Goal: Find specific page/section: Find specific page/section

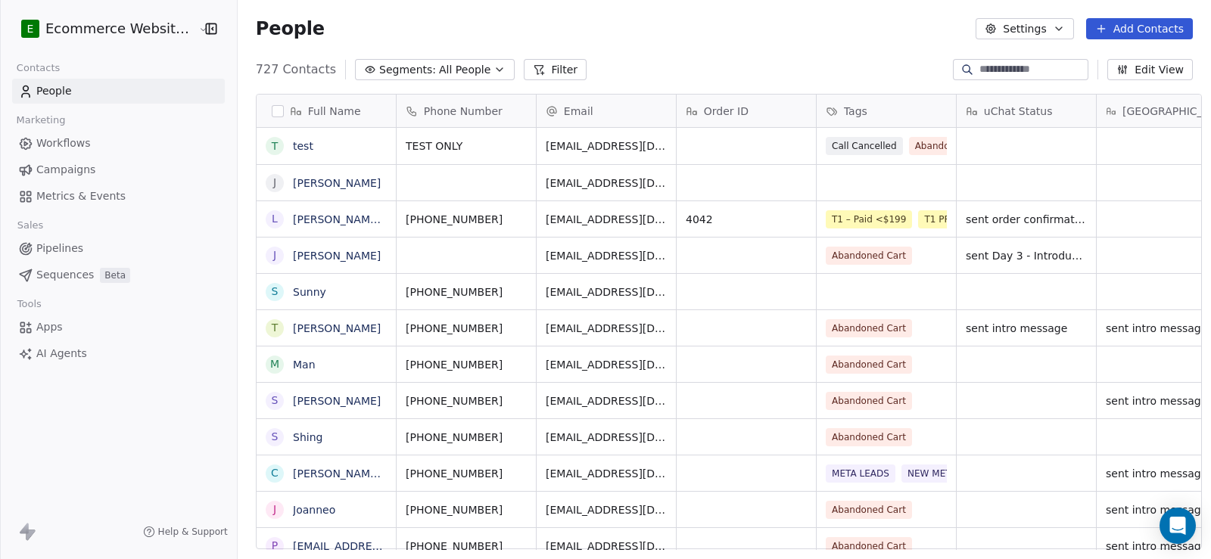
scroll to position [481, 972]
click at [992, 62] on input at bounding box center [1033, 69] width 106 height 15
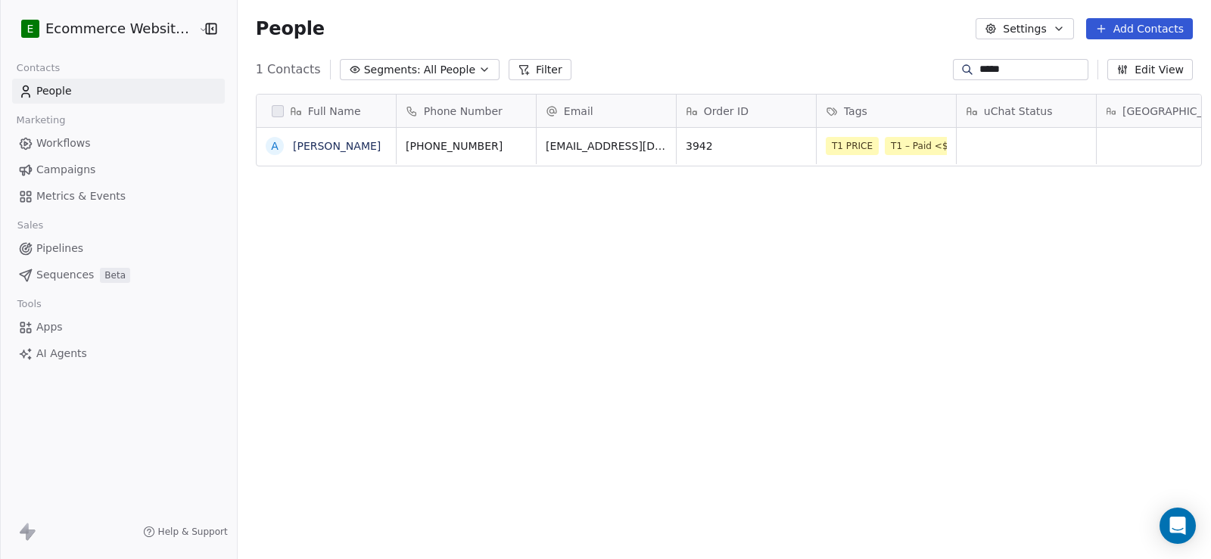
type input "*****"
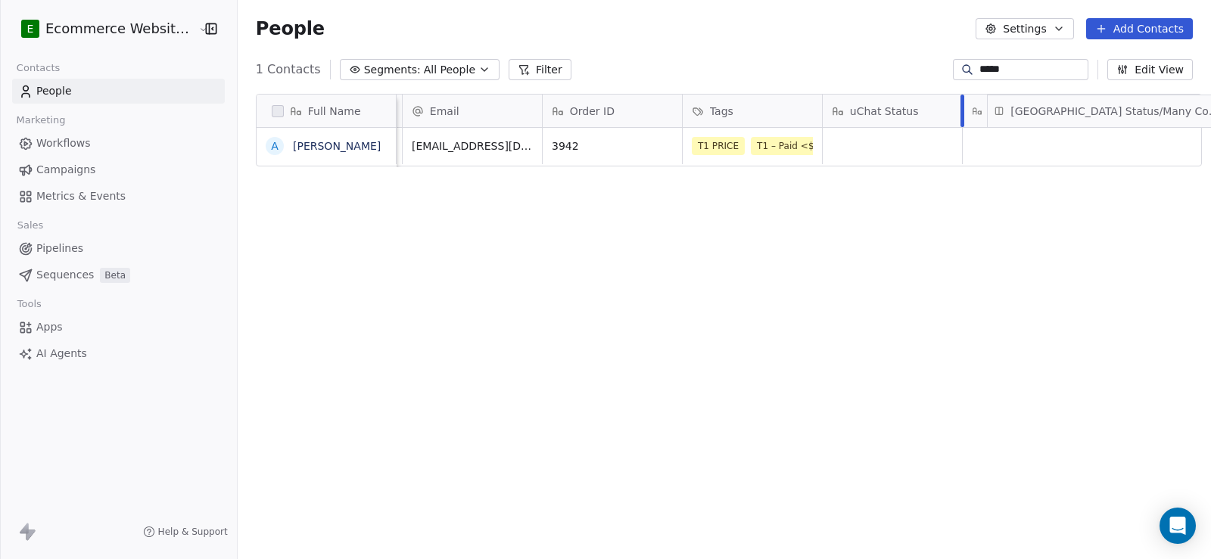
scroll to position [0, 136]
drag, startPoint x: 1144, startPoint y: 116, endPoint x: 1002, endPoint y: 114, distance: 141.6
click at [1002, 114] on div "Full Name A [PERSON_NAME] Phone Number Email Order ID Tags uChat Status [GEOGRA…" at bounding box center [729, 131] width 945 height 73
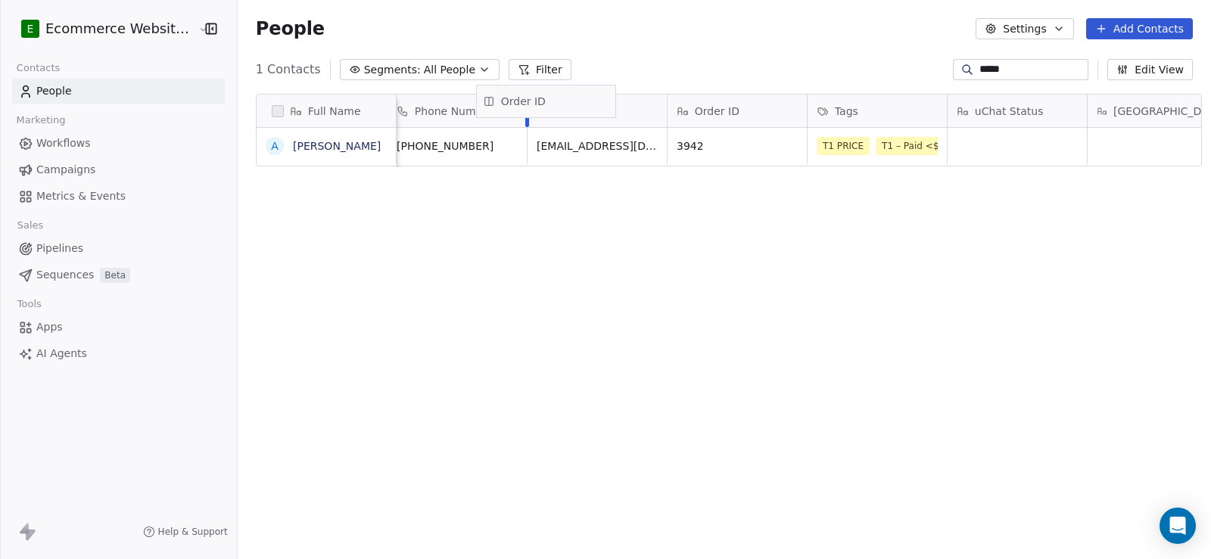
scroll to position [0, 0]
drag, startPoint x: 581, startPoint y: 98, endPoint x: 735, endPoint y: 98, distance: 154.4
click at [735, 98] on div "Full Name A [PERSON_NAME] Phone Number Email Order ID Tags uChat Status [GEOGRA…" at bounding box center [729, 131] width 945 height 73
click at [293, 141] on link "[PERSON_NAME]" at bounding box center [337, 146] width 88 height 12
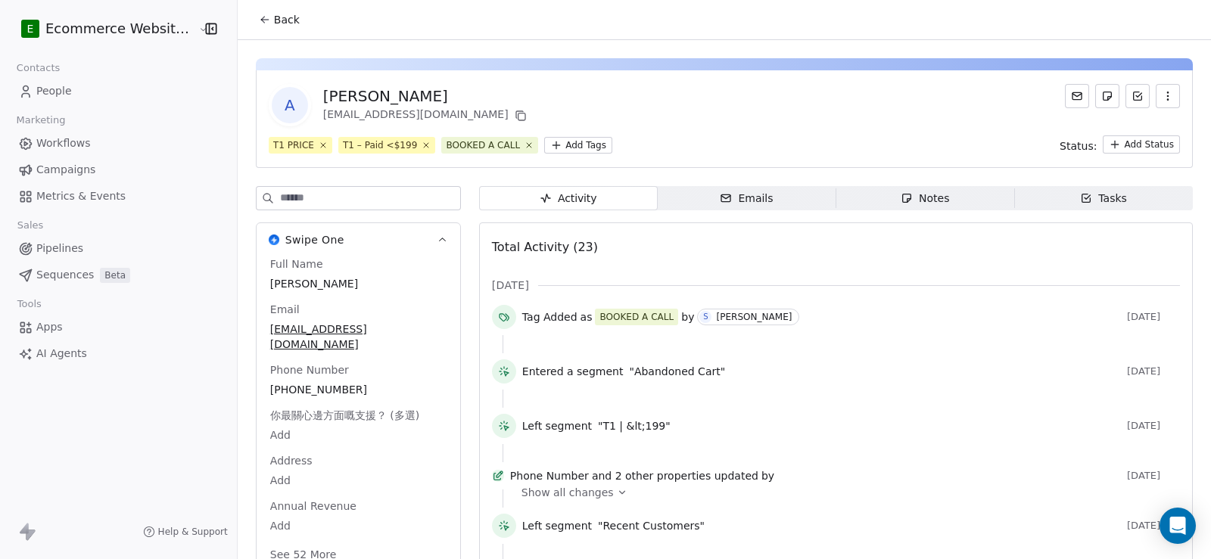
click at [259, 17] on icon at bounding box center [265, 20] width 12 height 12
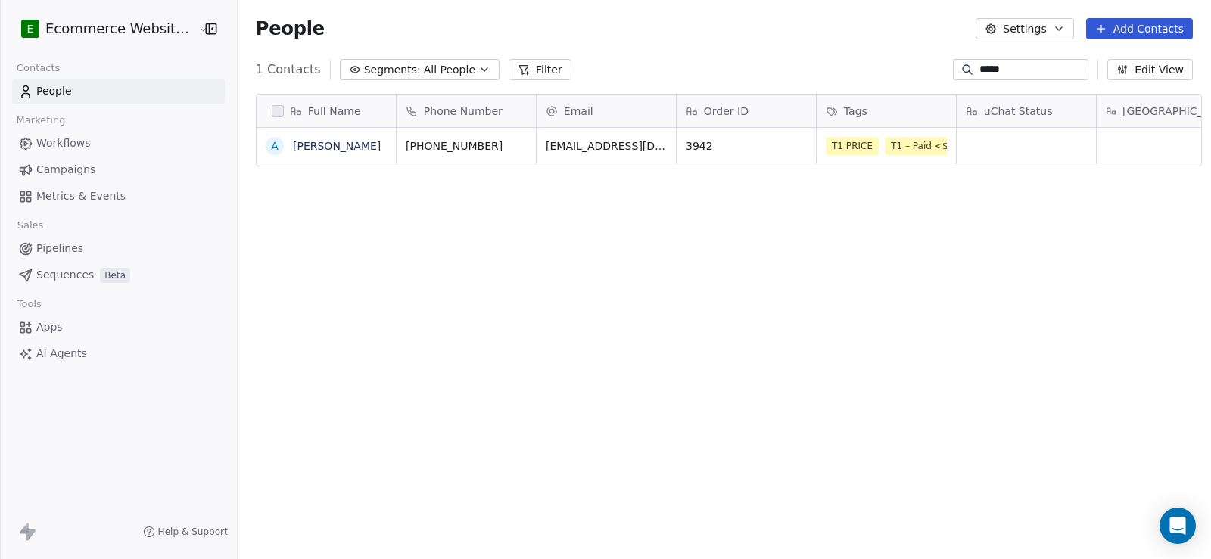
scroll to position [481, 972]
click at [980, 71] on input "*****" at bounding box center [1033, 69] width 106 height 15
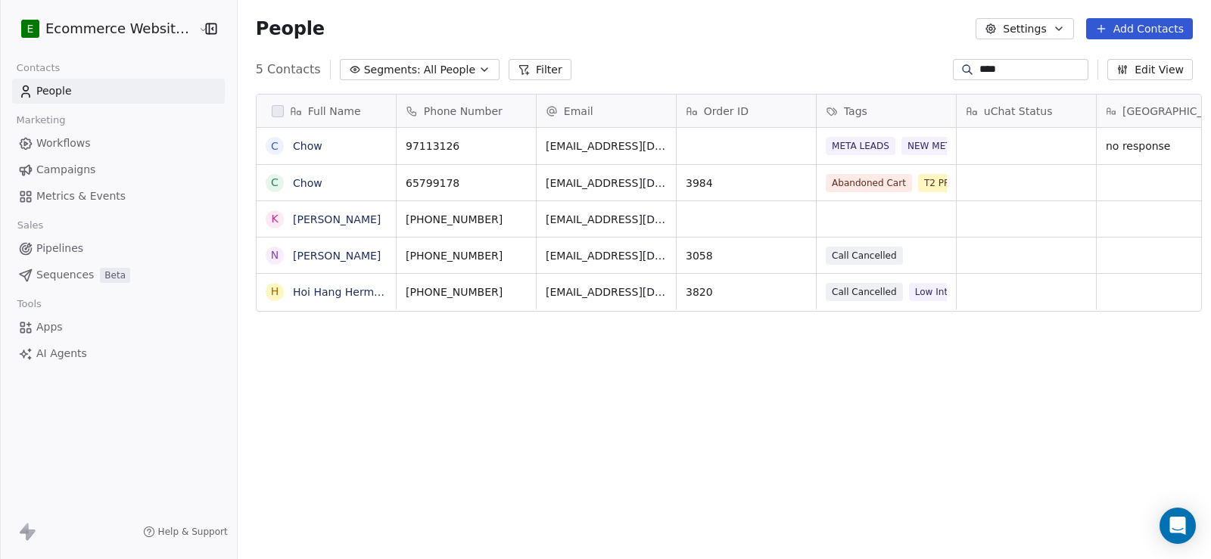
type input "****"
click at [308, 185] on link "Chow" at bounding box center [308, 183] width 30 height 12
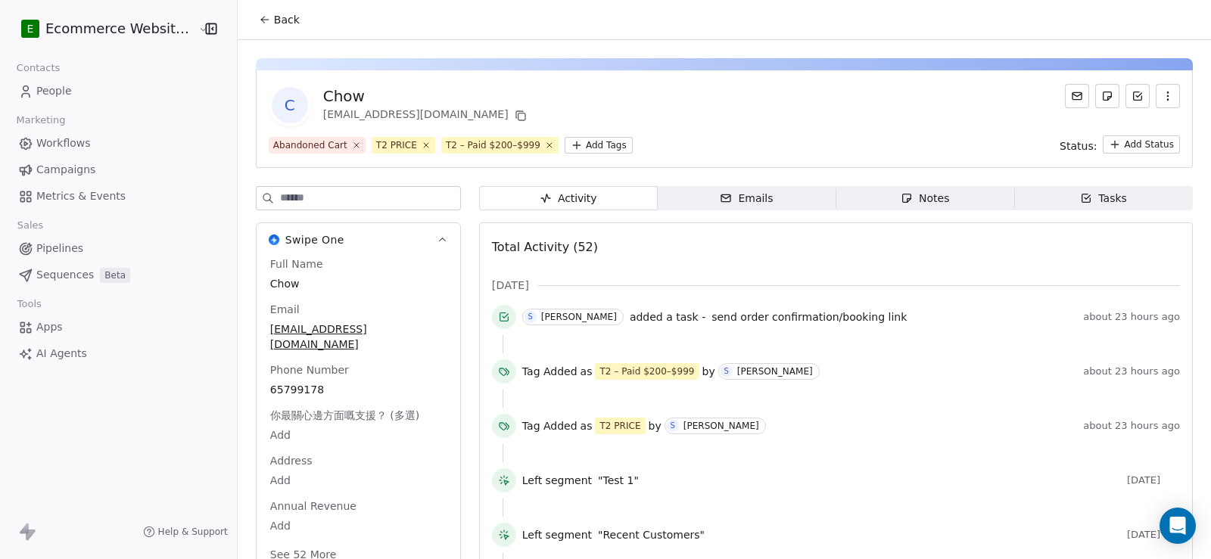
click at [1097, 194] on div "Tasks" at bounding box center [1103, 199] width 47 height 16
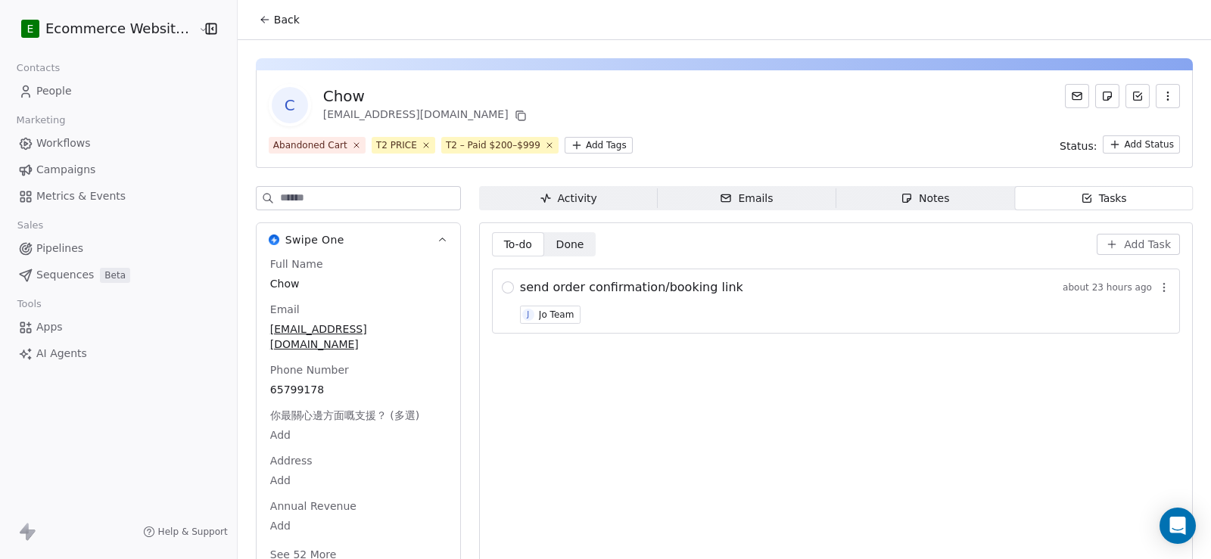
click at [570, 198] on div "Activity" at bounding box center [569, 199] width 58 height 16
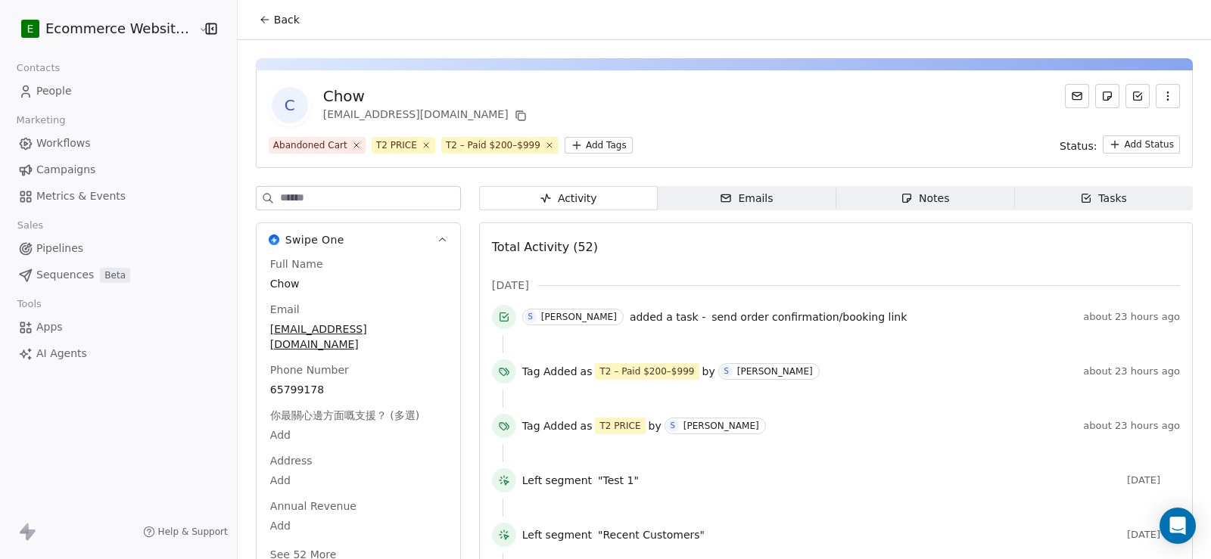
click at [283, 17] on span "Back" at bounding box center [287, 19] width 26 height 15
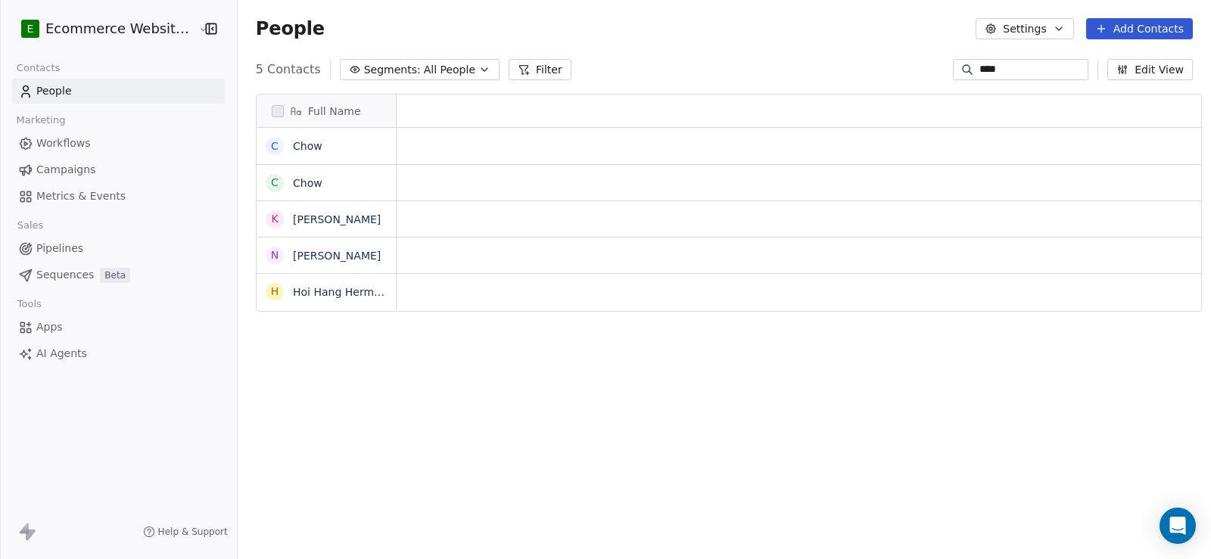
scroll to position [12, 12]
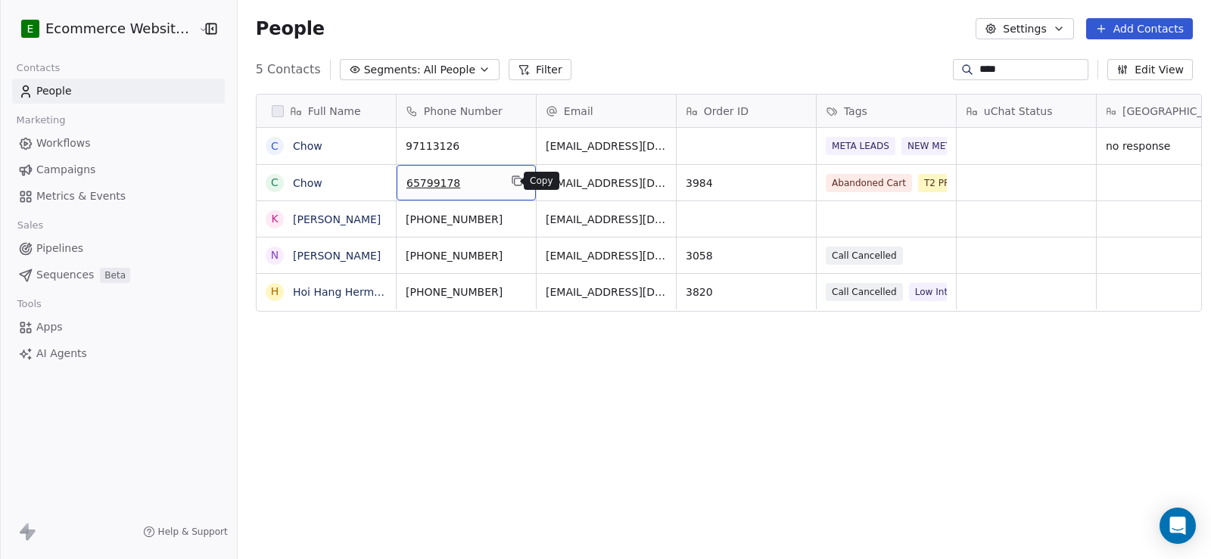
click at [511, 181] on icon "grid" at bounding box center [517, 181] width 12 height 12
click at [304, 182] on link "Chow" at bounding box center [308, 183] width 30 height 12
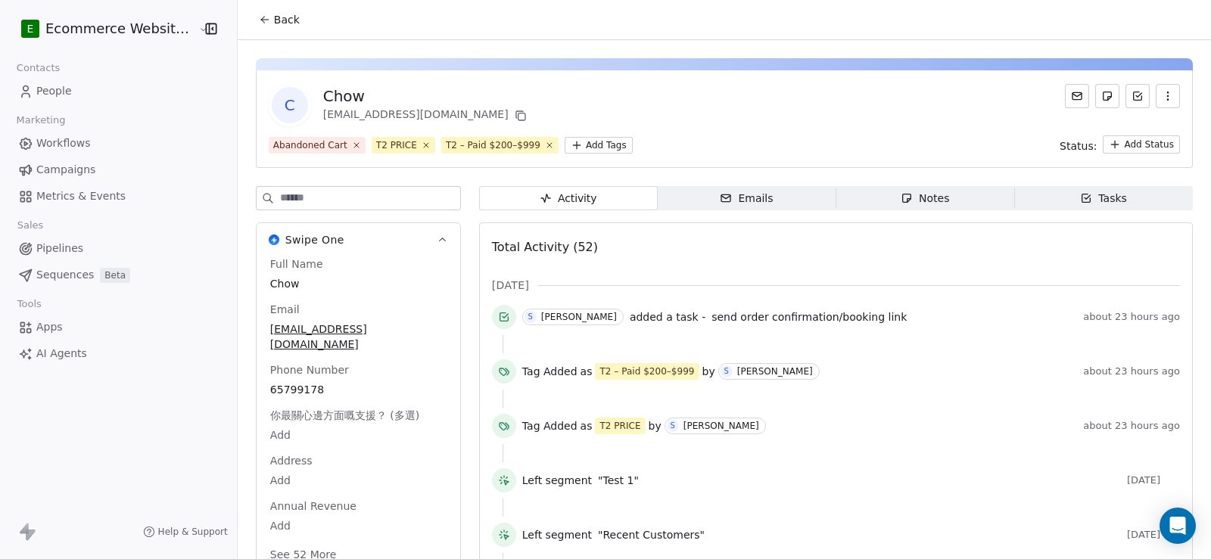
click at [349, 99] on div "Chow" at bounding box center [426, 96] width 207 height 21
click at [339, 97] on div "Chow" at bounding box center [426, 96] width 207 height 21
copy div "Chow"
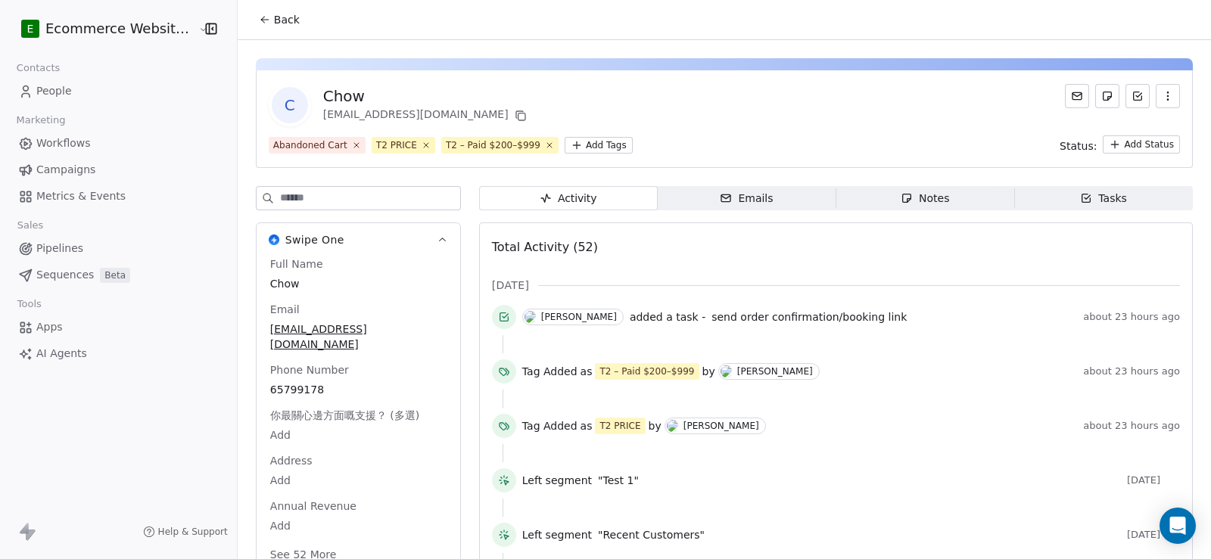
click at [274, 36] on div "Back" at bounding box center [724, 19] width 973 height 39
click at [263, 17] on button "Back" at bounding box center [279, 19] width 59 height 27
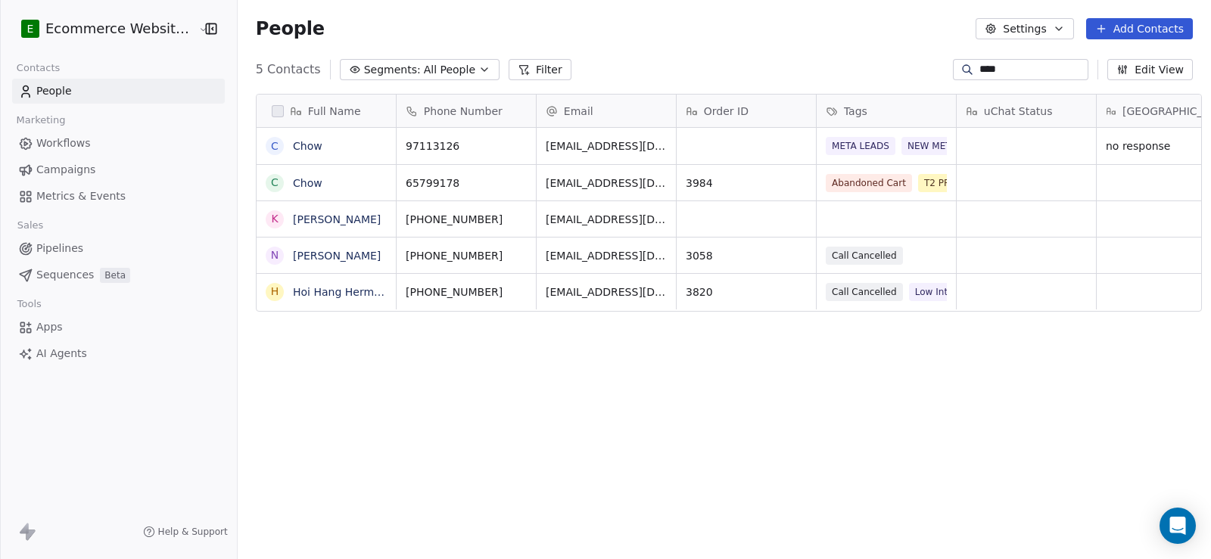
scroll to position [481, 972]
click at [793, 182] on icon "grid" at bounding box center [796, 179] width 7 height 7
click at [306, 179] on link "Chow" at bounding box center [308, 183] width 30 height 12
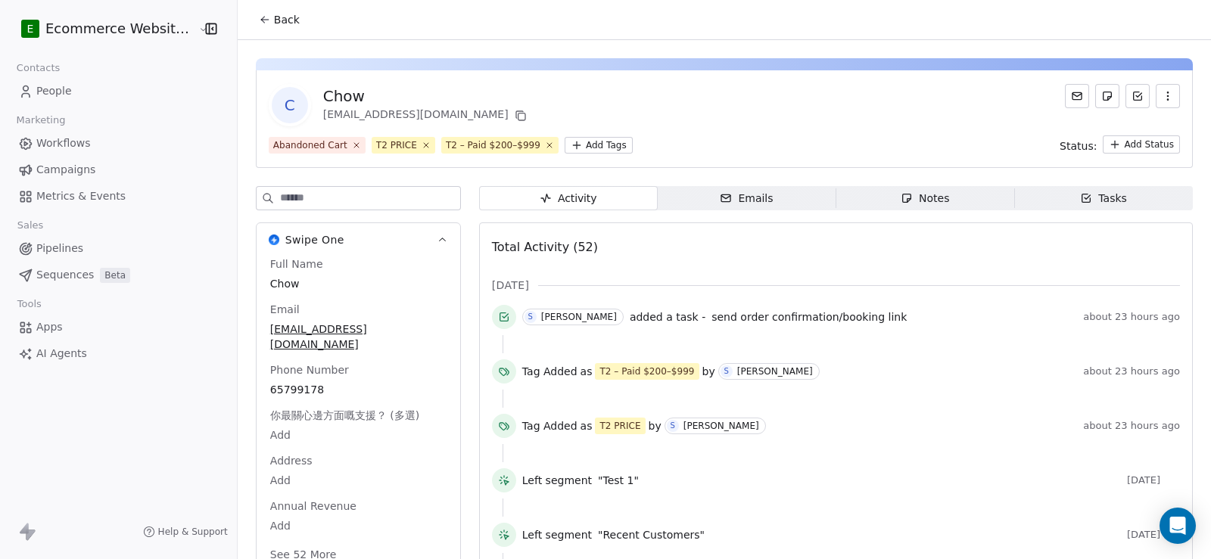
click at [1059, 195] on span "Tasks Tasks" at bounding box center [1103, 198] width 179 height 24
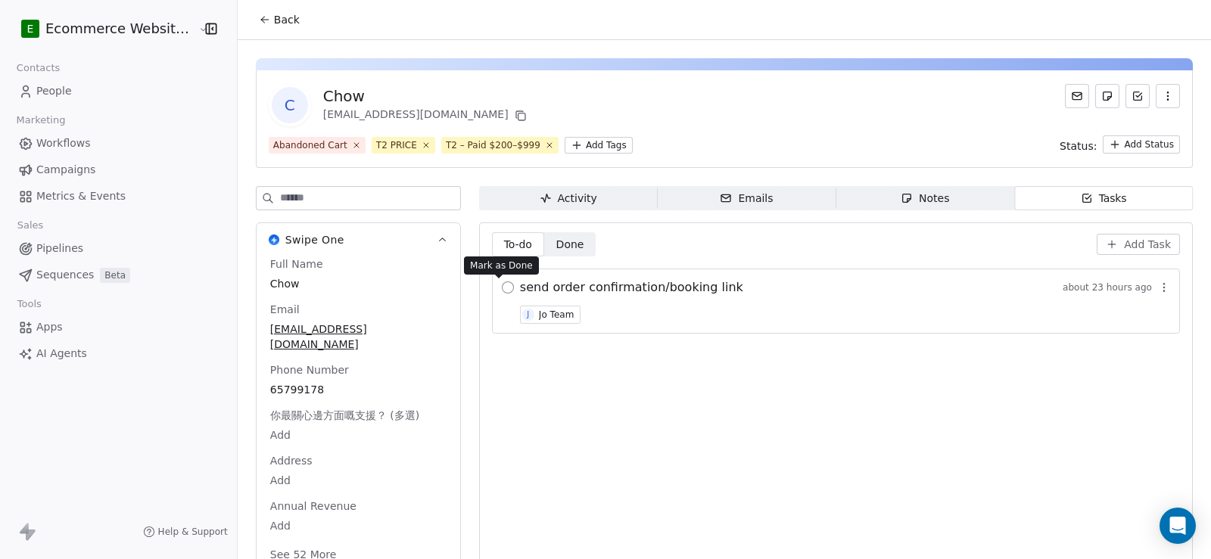
click at [502, 283] on button "button" at bounding box center [508, 288] width 12 height 12
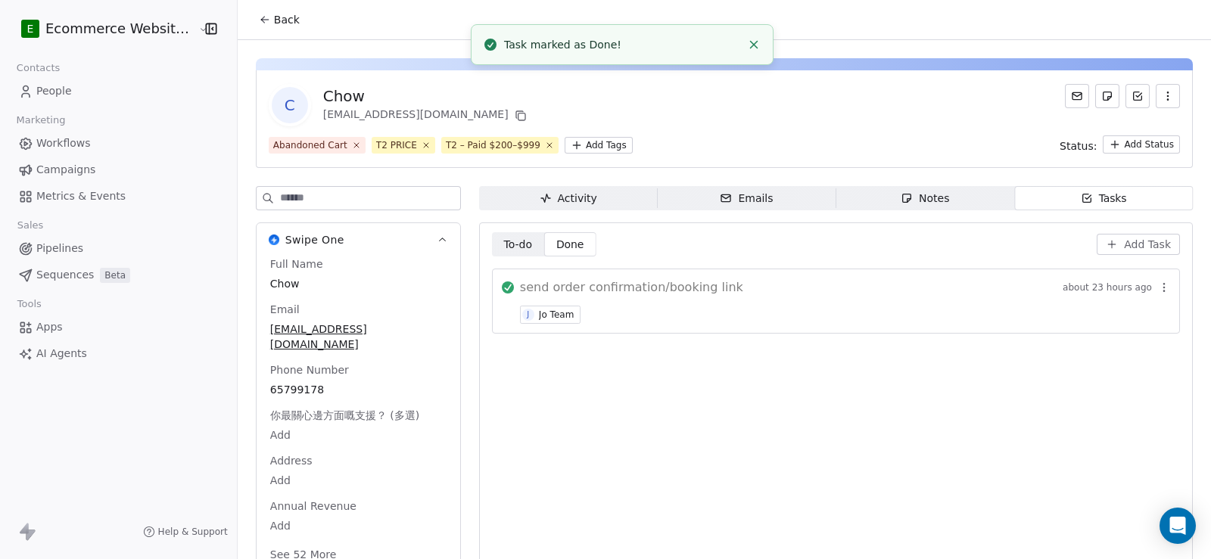
click at [571, 196] on div "Activity" at bounding box center [569, 199] width 58 height 16
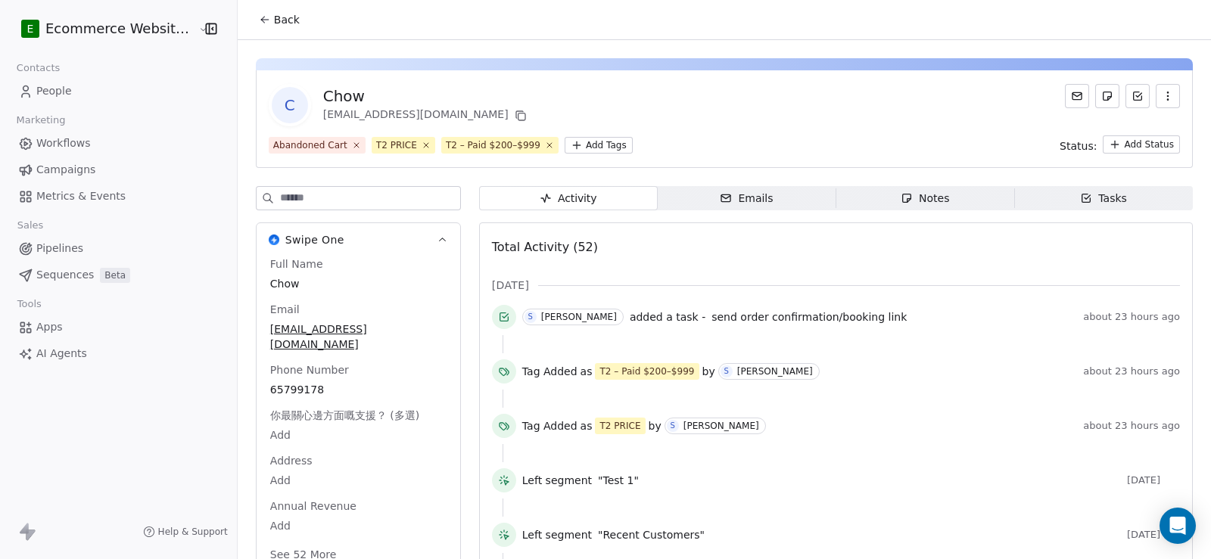
click at [273, 10] on button "Back" at bounding box center [279, 19] width 59 height 27
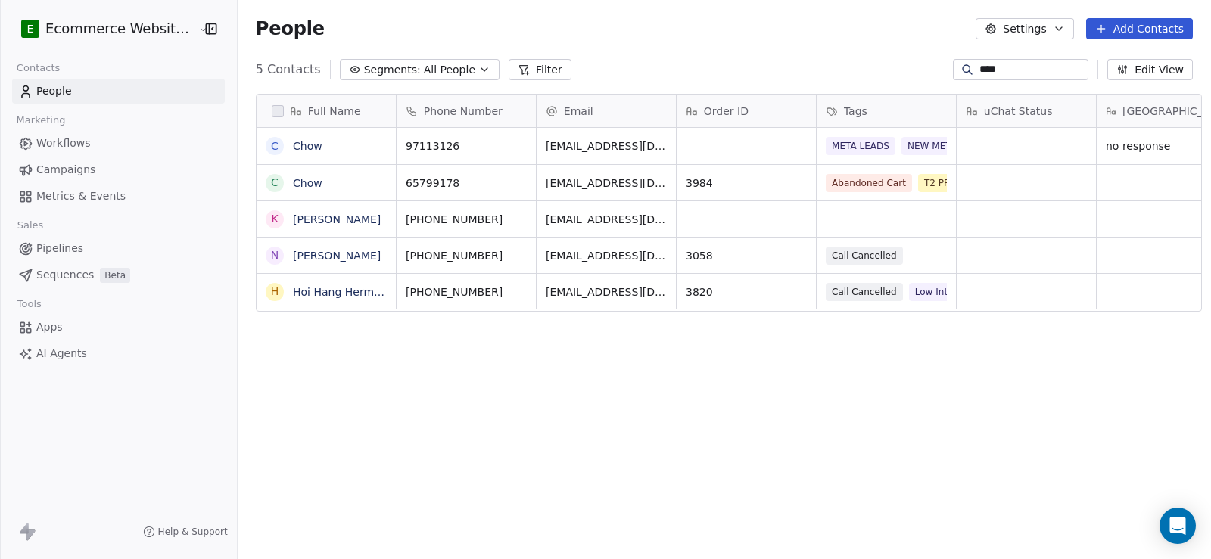
scroll to position [481, 972]
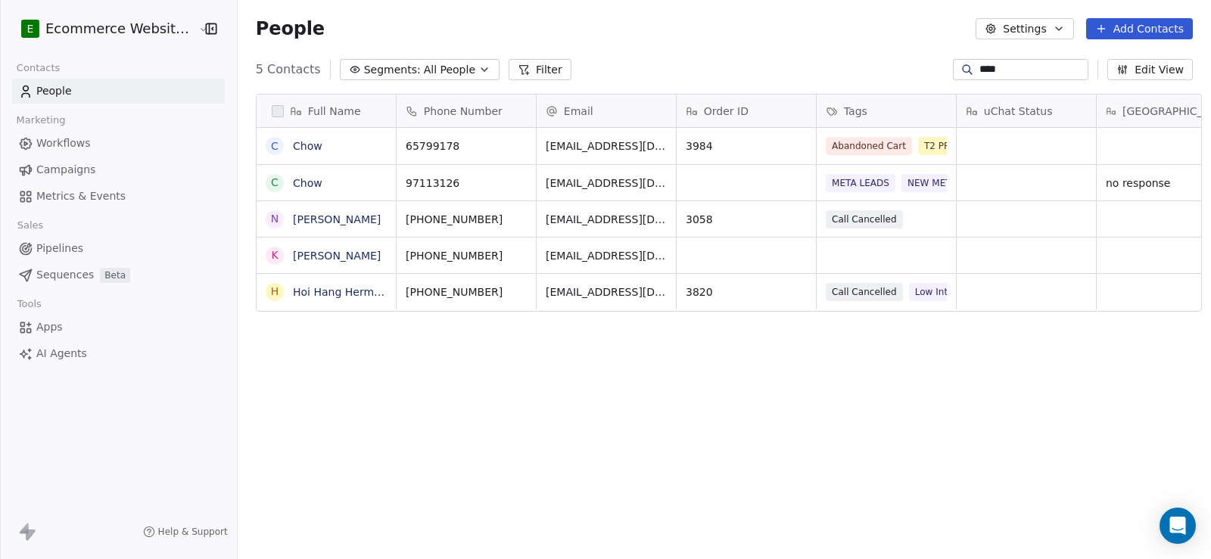
drag, startPoint x: 1017, startPoint y: 70, endPoint x: 937, endPoint y: 71, distance: 79.5
click at [953, 71] on div "****" at bounding box center [1021, 69] width 136 height 21
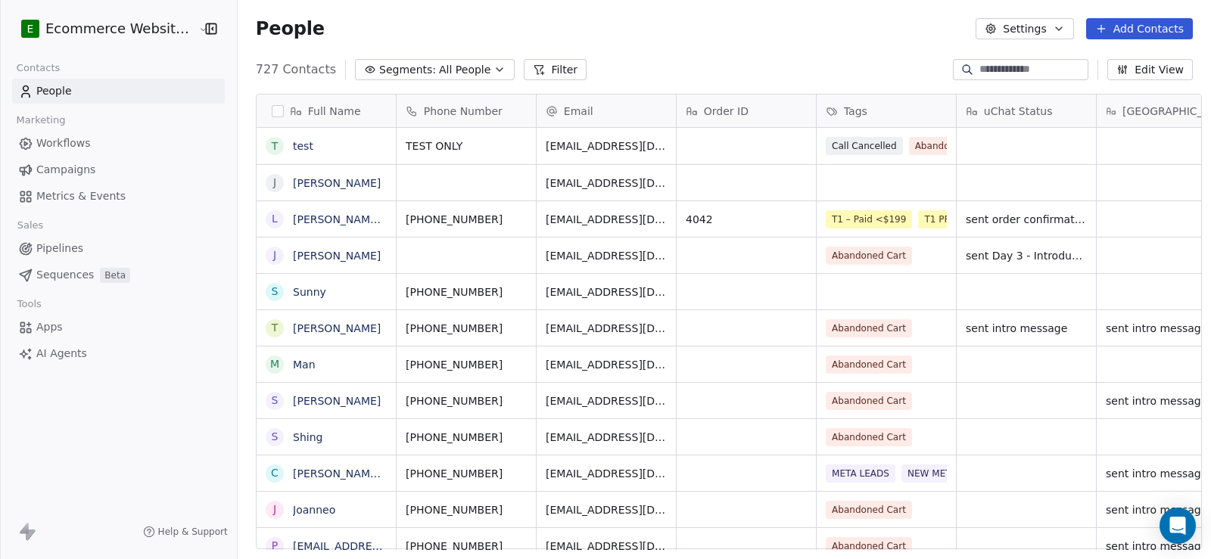
scroll to position [12, 12]
